Goal: Information Seeking & Learning: Learn about a topic

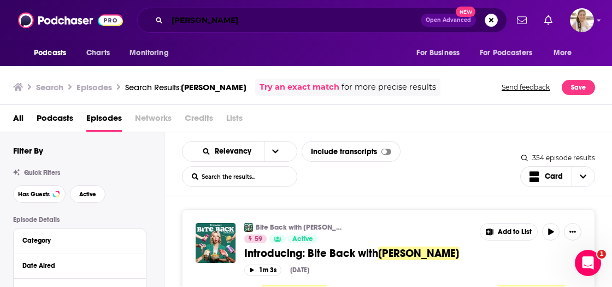
click at [225, 22] on input "[PERSON_NAME]" at bounding box center [294, 19] width 254 height 17
click at [223, 21] on input "[PERSON_NAME]" at bounding box center [294, 19] width 254 height 17
click at [224, 22] on input "[PERSON_NAME]" at bounding box center [294, 19] width 254 height 17
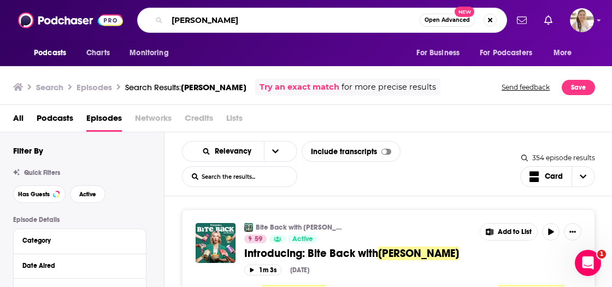
scroll to position [6477, 0]
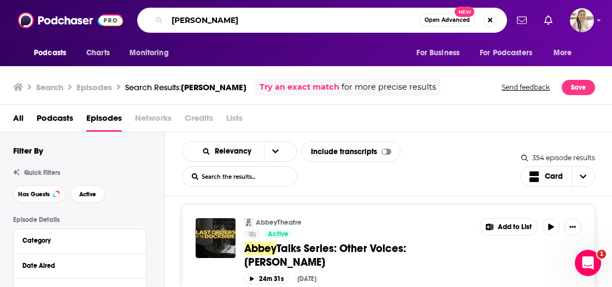
click at [224, 22] on input "[PERSON_NAME]" at bounding box center [293, 19] width 252 height 17
paste input "The Grands Club"
type input "The Grands Club"
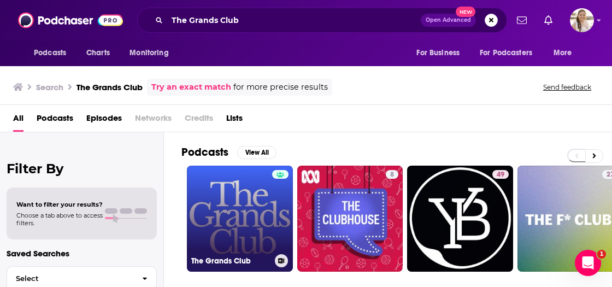
drag, startPoint x: 283, startPoint y: 170, endPoint x: 261, endPoint y: 181, distance: 24.2
click at [261, 181] on link "The Grands Club" at bounding box center [240, 219] width 106 height 106
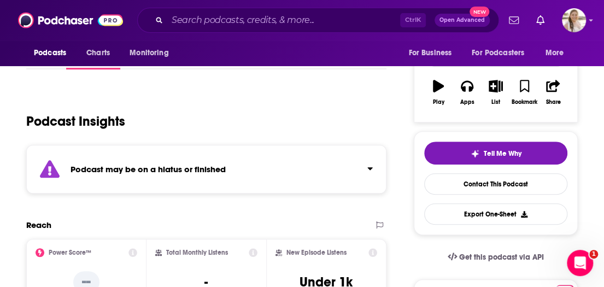
scroll to position [55, 0]
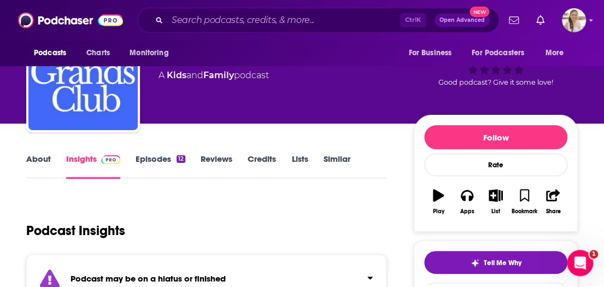
click at [34, 155] on link "About" at bounding box center [38, 166] width 25 height 25
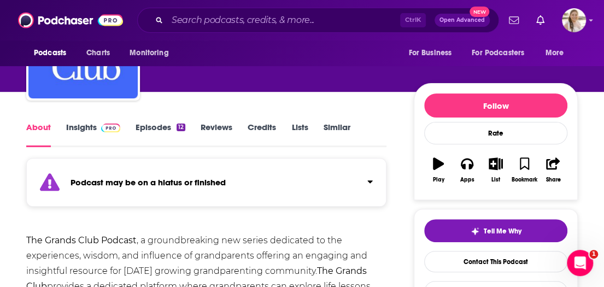
scroll to position [109, 0]
